Goal: Task Accomplishment & Management: Use online tool/utility

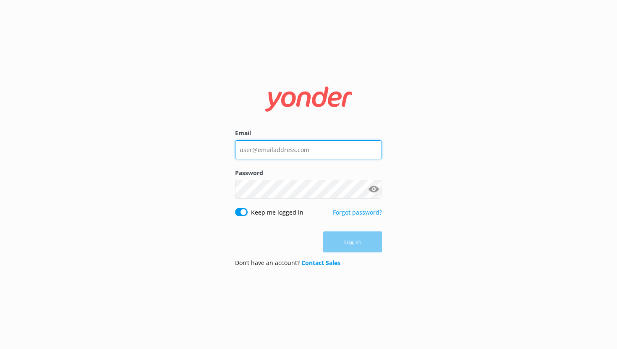
click at [275, 154] on input "Email" at bounding box center [308, 149] width 147 height 19
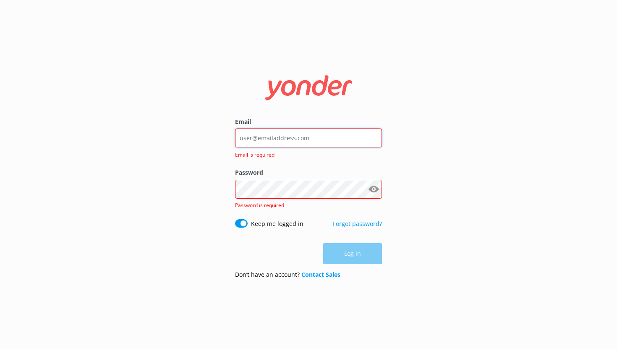
type input "noah@yonderhq.com"
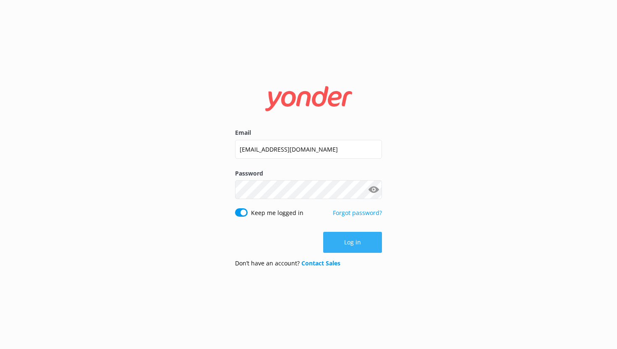
click at [352, 236] on button "Log in" at bounding box center [352, 242] width 59 height 21
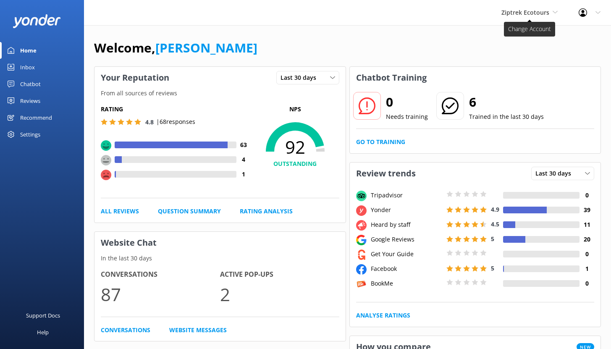
click at [534, 16] on span "Ziptrek Ecotours" at bounding box center [525, 12] width 48 height 8
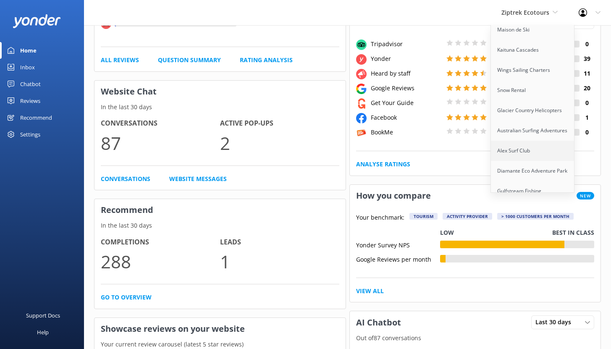
scroll to position [302, 0]
click at [536, 168] on link "Diamante Eco Adventure Park" at bounding box center [533, 171] width 84 height 20
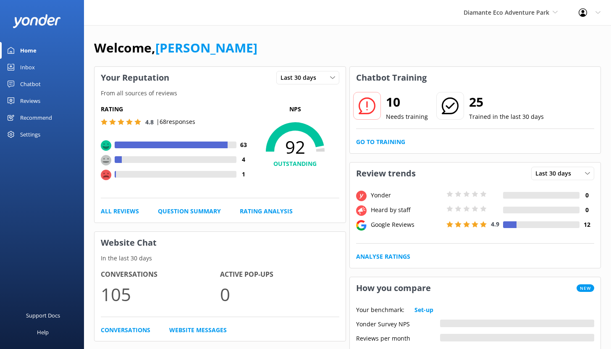
click at [35, 81] on div "Chatbot" at bounding box center [30, 84] width 21 height 17
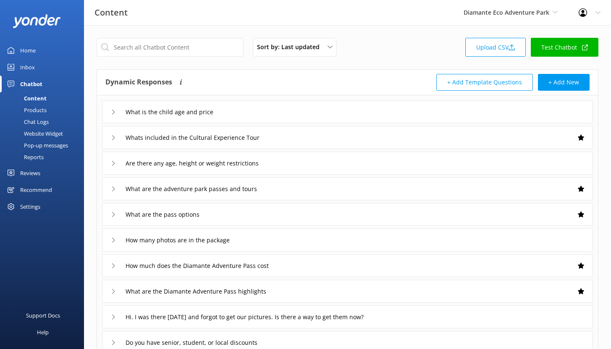
click at [55, 157] on link "Reports" at bounding box center [44, 157] width 79 height 12
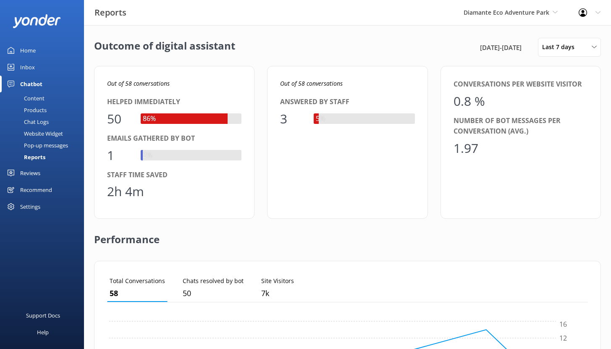
click at [41, 123] on div "Chat Logs" at bounding box center [27, 122] width 44 height 12
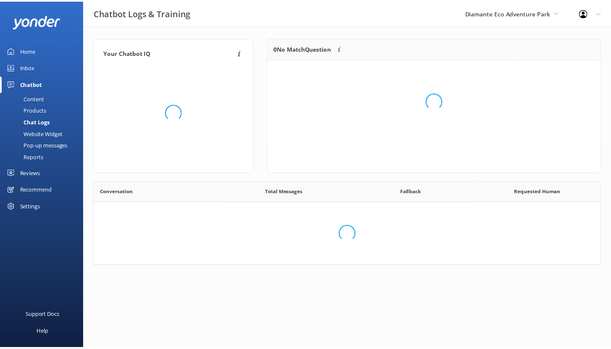
scroll to position [288, 500]
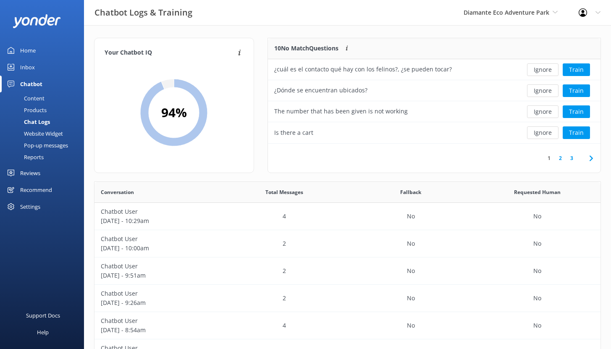
click at [589, 159] on icon at bounding box center [591, 158] width 10 height 10
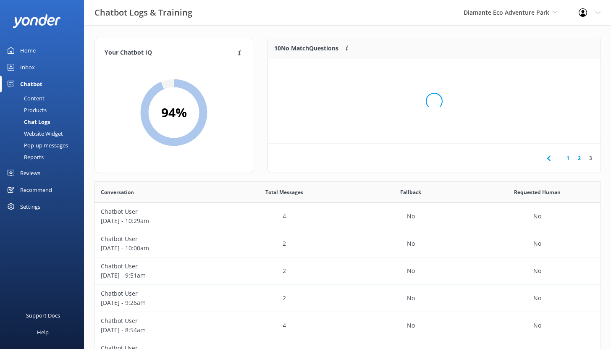
scroll to position [57, 326]
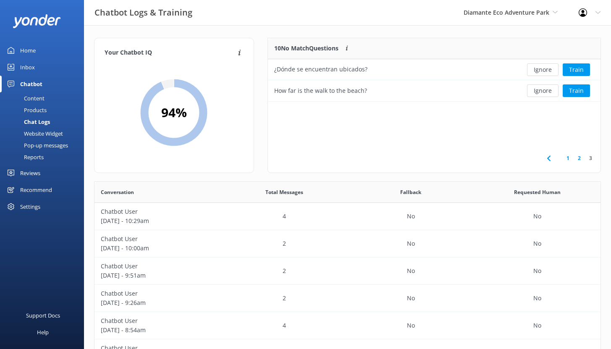
click at [547, 159] on use at bounding box center [548, 157] width 3 height 5
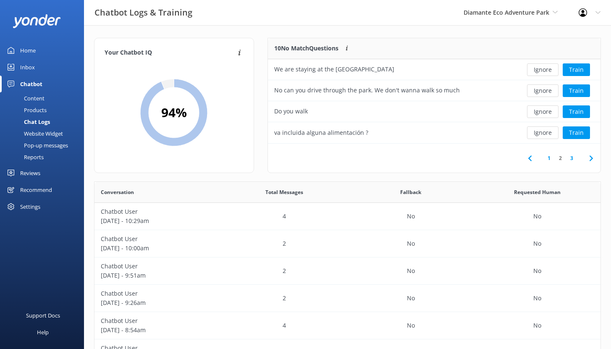
click at [31, 52] on div "Home" at bounding box center [28, 50] width 16 height 17
